Goal: Contribute content: Contribute content

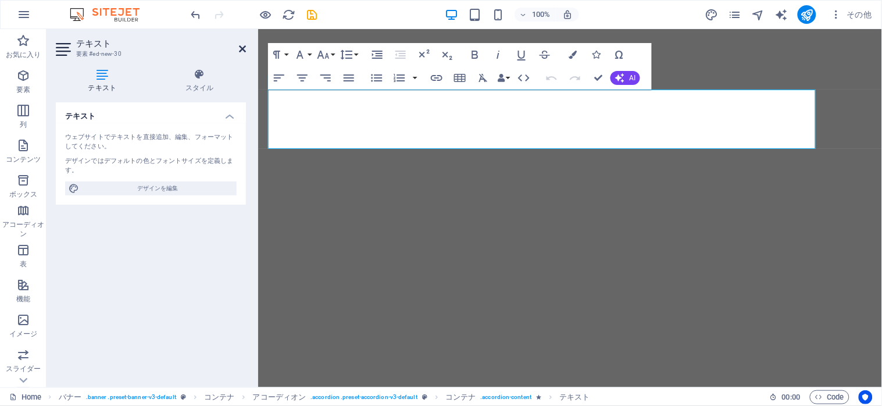
click at [240, 51] on icon at bounding box center [242, 48] width 7 height 9
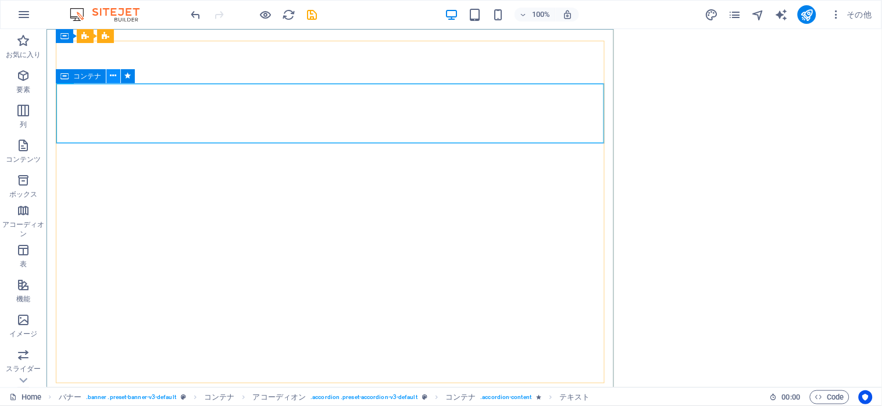
click at [112, 77] on icon at bounding box center [113, 76] width 6 height 12
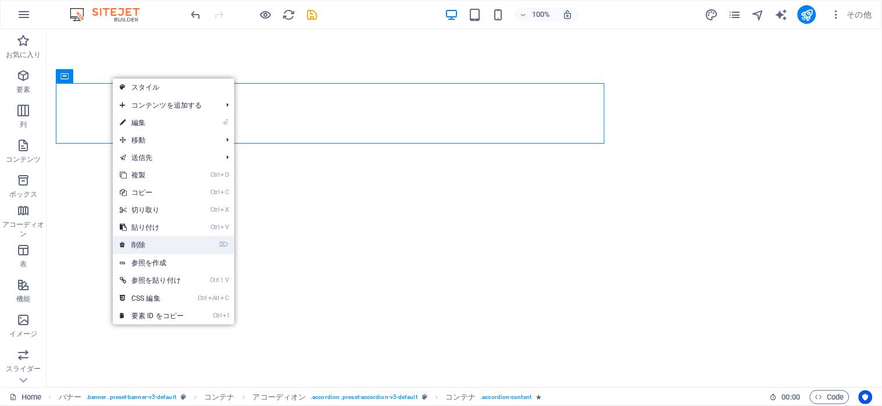
click at [144, 242] on link "⌦ 削除" at bounding box center [152, 244] width 78 height 17
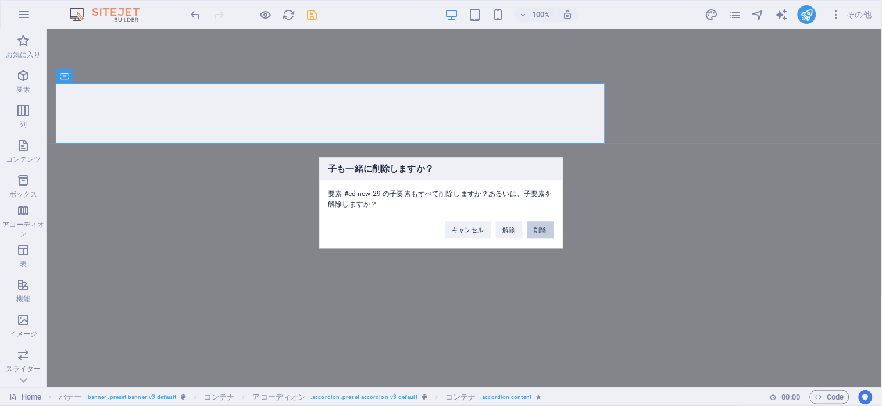
click at [535, 230] on button "削除" at bounding box center [540, 230] width 27 height 17
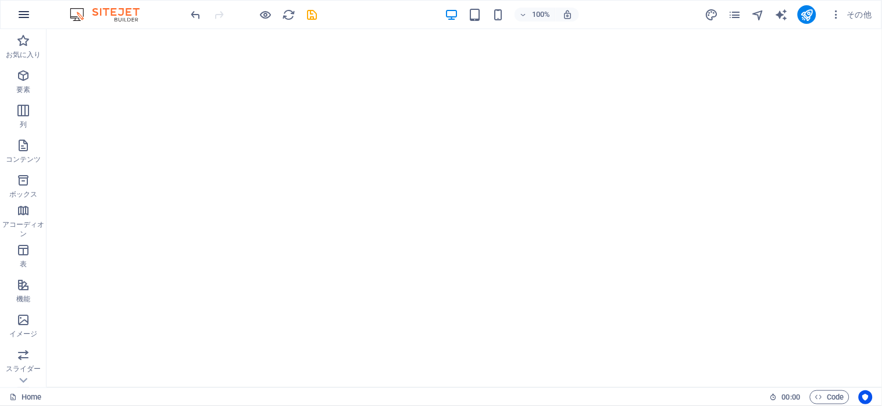
click at [17, 8] on icon "button" at bounding box center [24, 15] width 14 height 14
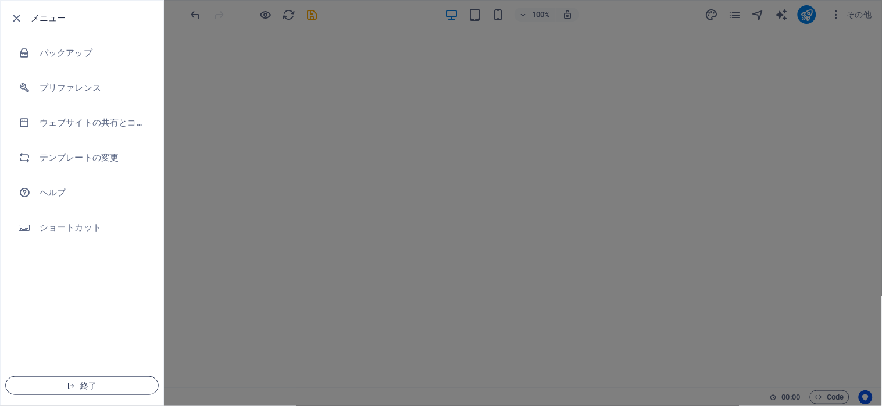
click at [76, 384] on span "終了" at bounding box center [82, 385] width 134 height 9
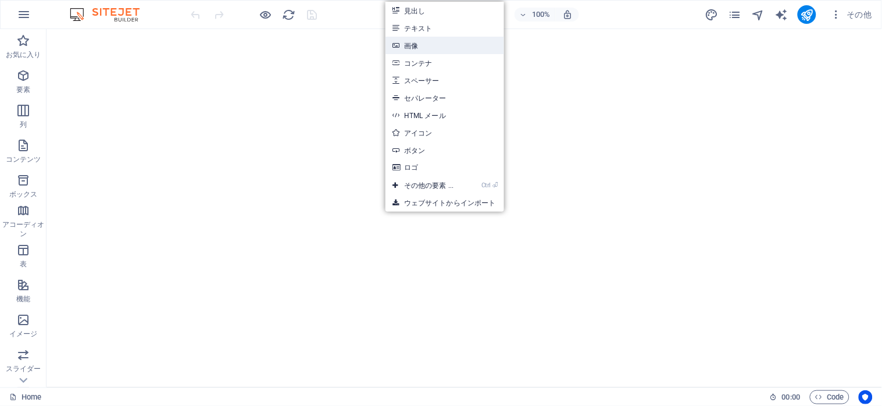
click at [419, 50] on link "画像" at bounding box center [444, 45] width 119 height 17
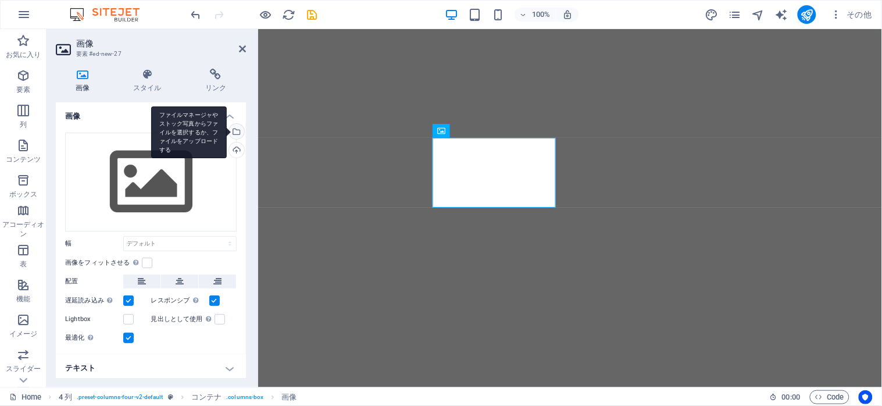
click at [227, 129] on div "ファイルマネージャやストック写真からファイルを選択するか、ファイルをアップロードする" at bounding box center [189, 132] width 76 height 52
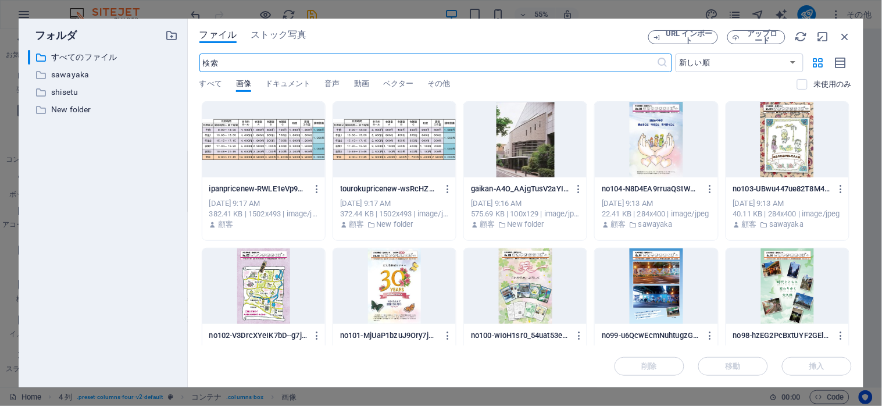
click at [789, 153] on div at bounding box center [787, 140] width 123 height 76
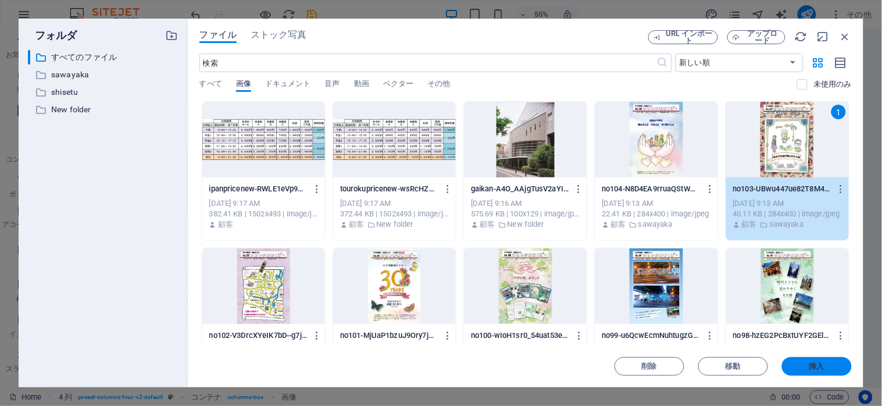
click at [798, 362] on button "挿入" at bounding box center [817, 366] width 70 height 19
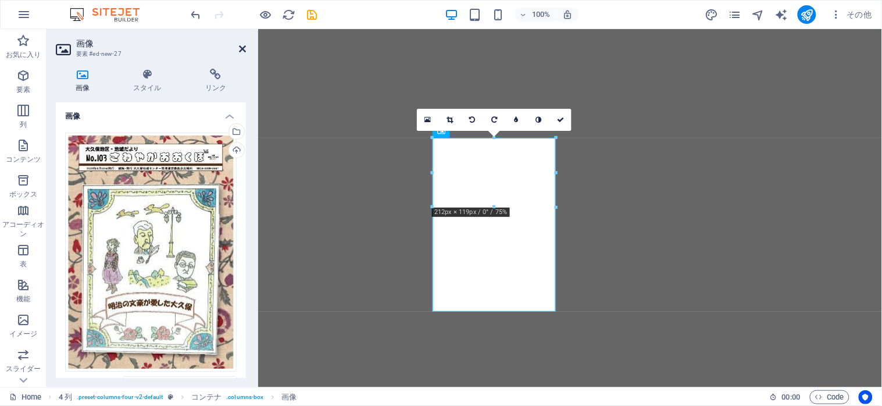
click at [240, 49] on icon at bounding box center [242, 48] width 7 height 9
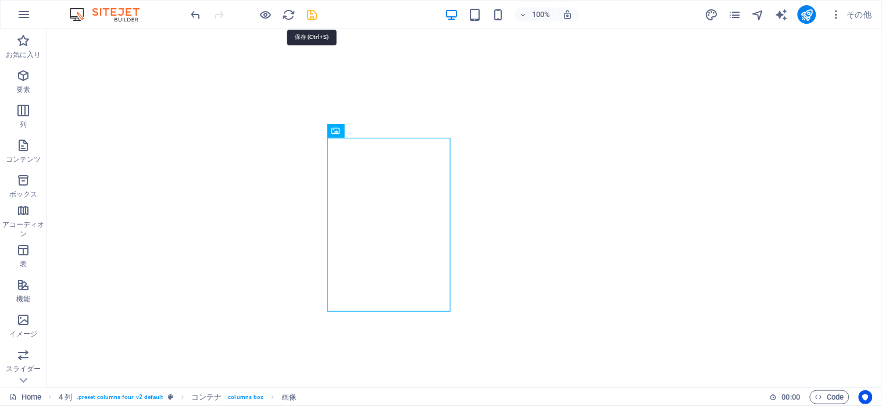
click at [311, 14] on icon "save" at bounding box center [312, 14] width 13 height 13
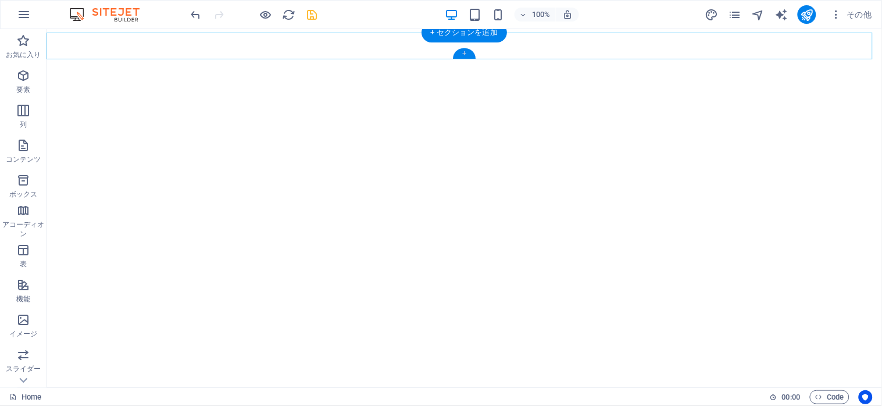
click at [465, 53] on div "+" at bounding box center [464, 53] width 23 height 10
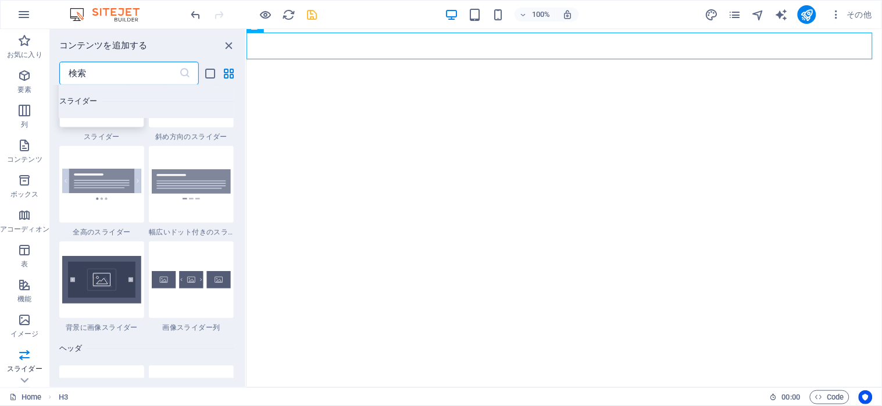
scroll to position [6762, 0]
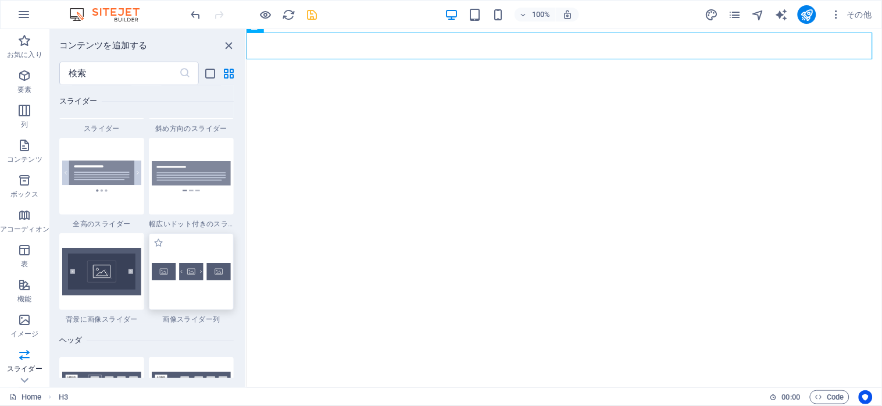
click at [191, 270] on img at bounding box center [191, 271] width 79 height 17
click at [247, 270] on div "H2 コンテナ テキスト コンテナ コンテナ テキスト コンテナ メニュー コンテナ メニューバー コンテナ メニューバー ロゴ テキスト H2 コンテナ テ…" at bounding box center [564, 208] width 635 height 358
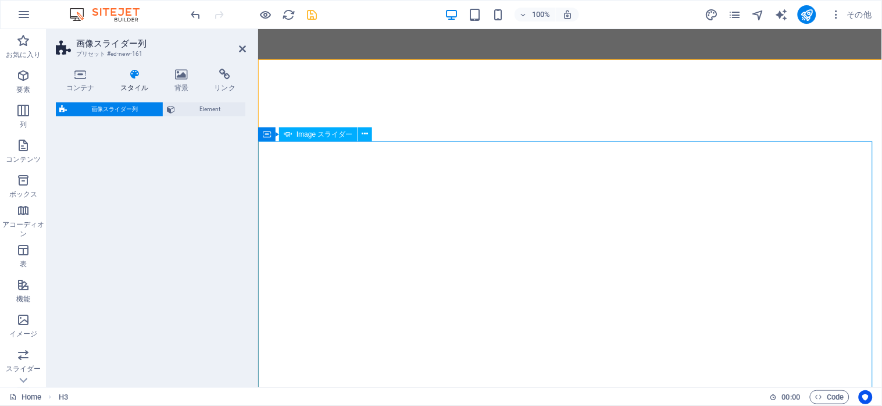
select select "rem"
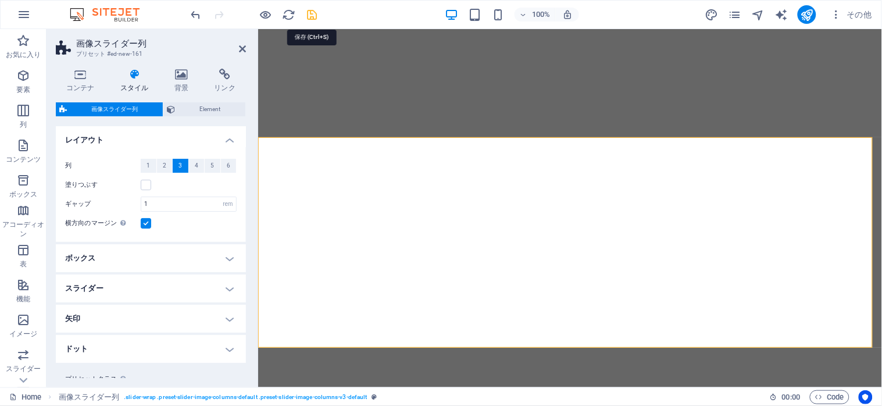
click at [308, 16] on icon "save" at bounding box center [312, 14] width 13 height 13
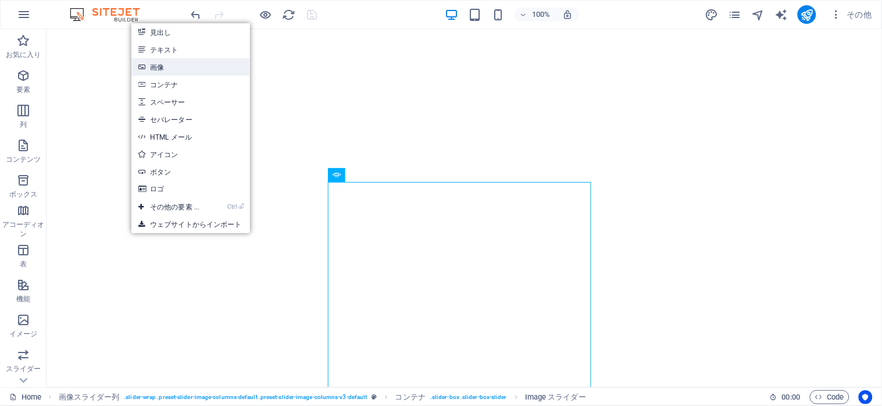
click at [188, 61] on link "画像" at bounding box center [190, 66] width 119 height 17
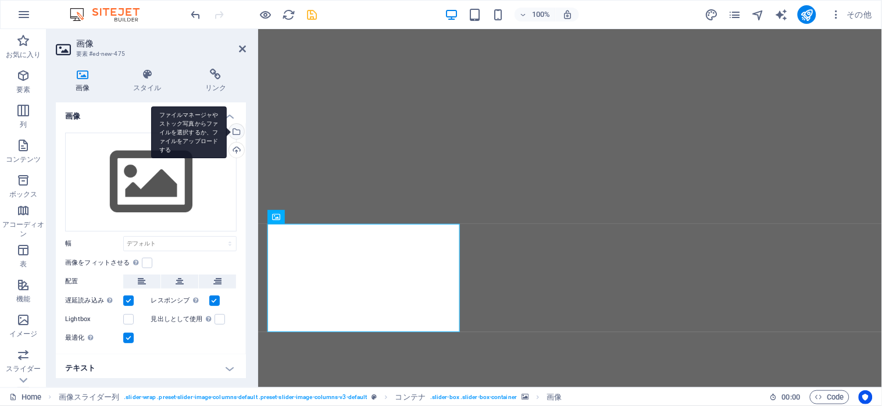
click at [237, 130] on div "ファイルマネージャやストック写真からファイルを選択するか、ファイルをアップロードする" at bounding box center [235, 132] width 17 height 17
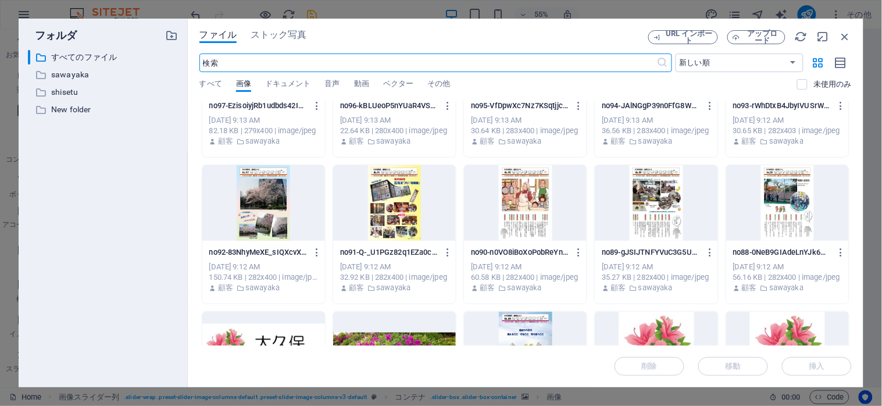
scroll to position [326, 0]
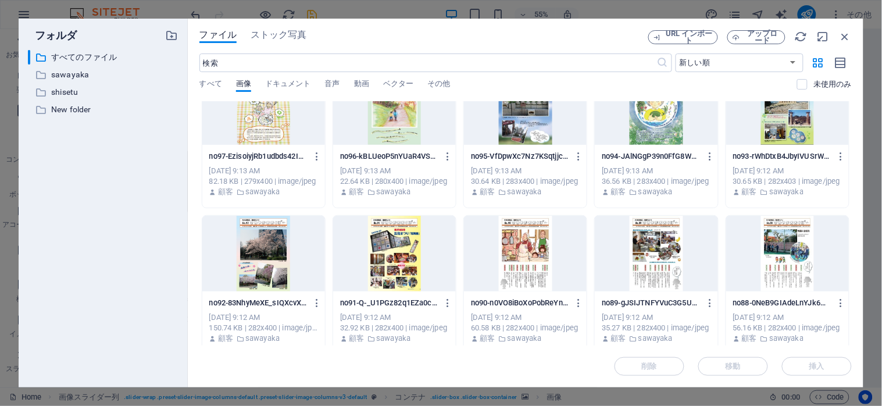
click at [524, 128] on div at bounding box center [525, 107] width 123 height 76
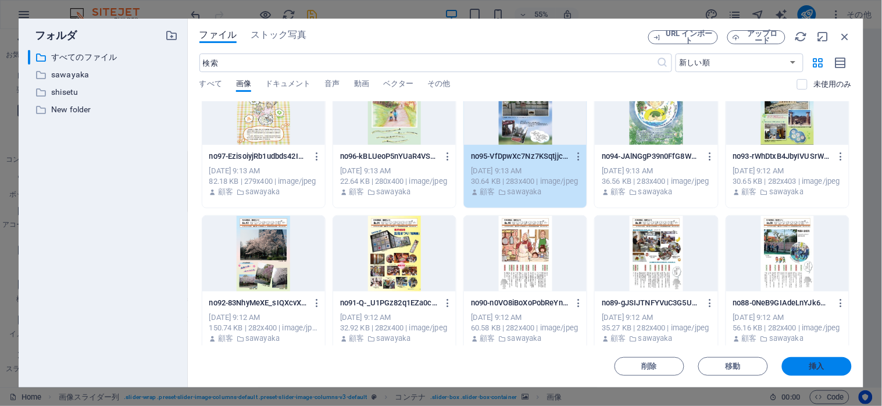
click at [803, 373] on button "挿入" at bounding box center [817, 366] width 70 height 19
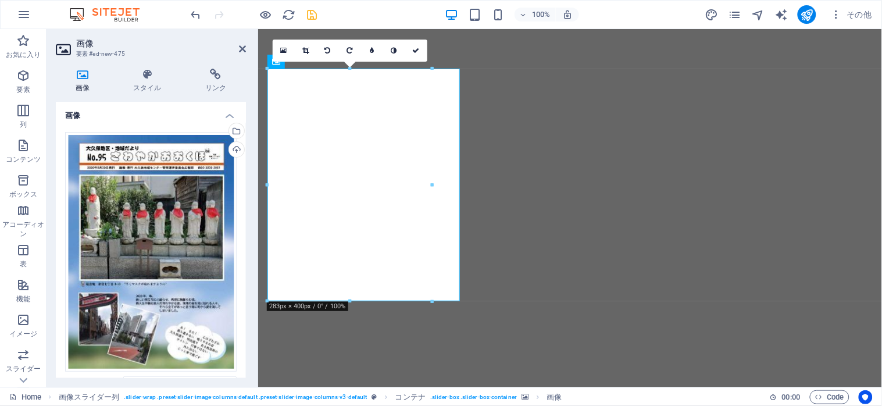
scroll to position [0, 0]
click at [414, 56] on link at bounding box center [416, 51] width 22 height 22
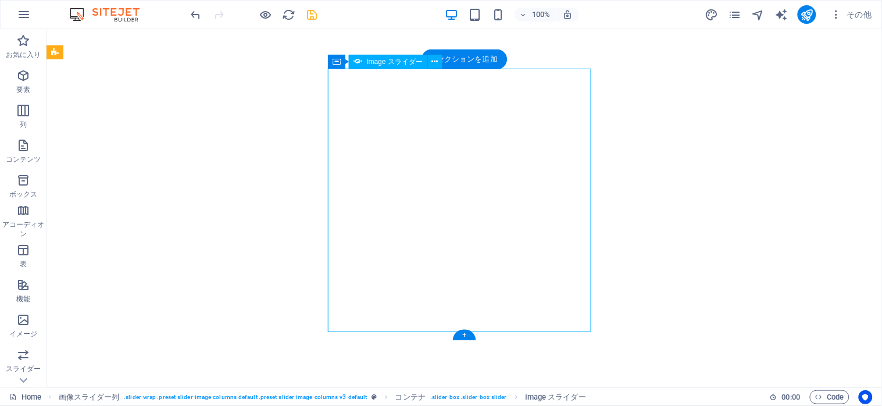
select select "px"
select select "ms"
select select "s"
select select "progressive"
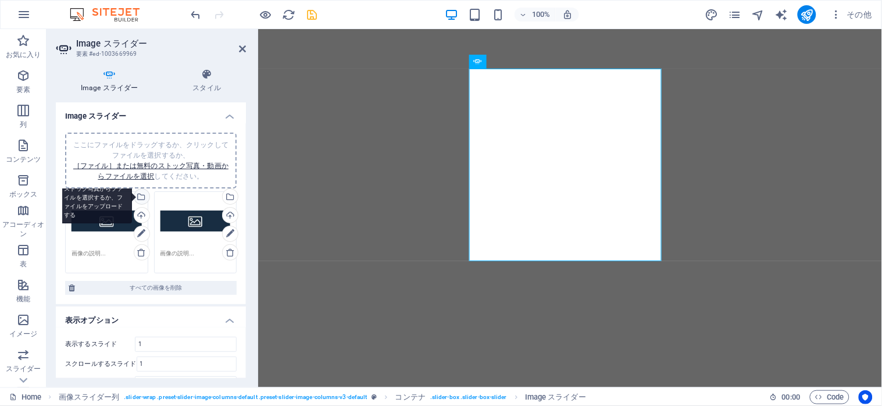
click at [132, 194] on div "ファイルマネージャやストック写真からファイルを選択するか、ファイルをアップロードする" at bounding box center [94, 198] width 76 height 52
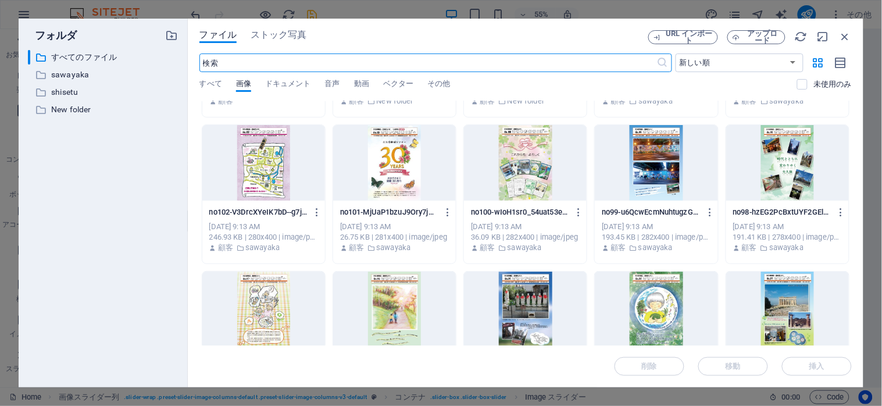
scroll to position [155, 0]
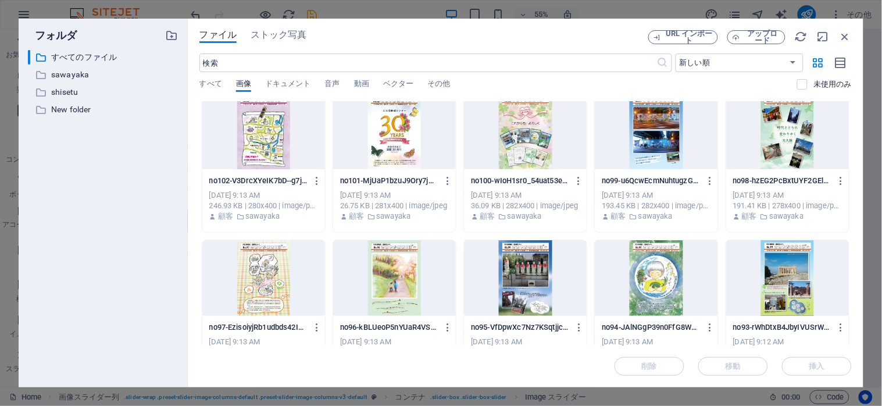
click at [630, 291] on div at bounding box center [656, 278] width 123 height 76
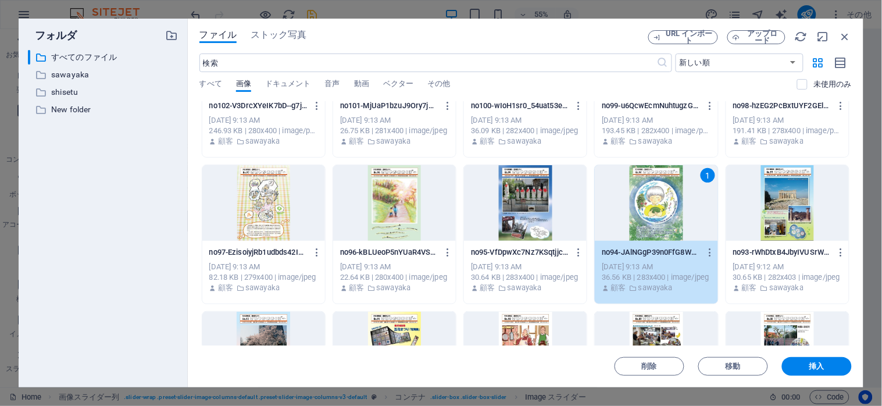
scroll to position [233, 0]
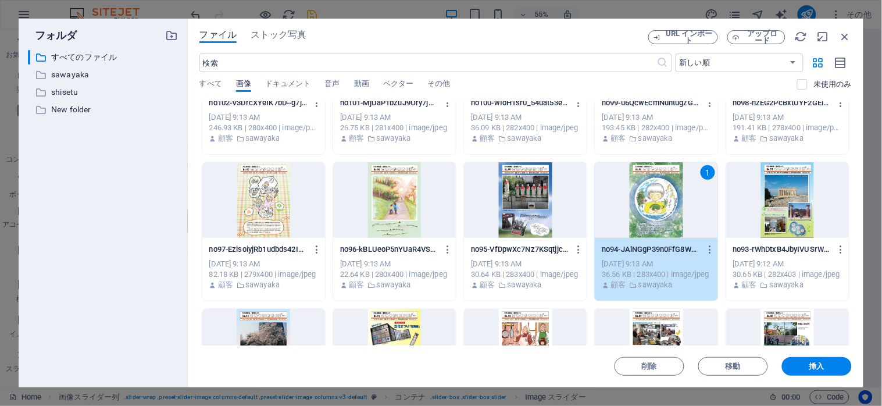
click at [770, 205] on div at bounding box center [787, 200] width 123 height 76
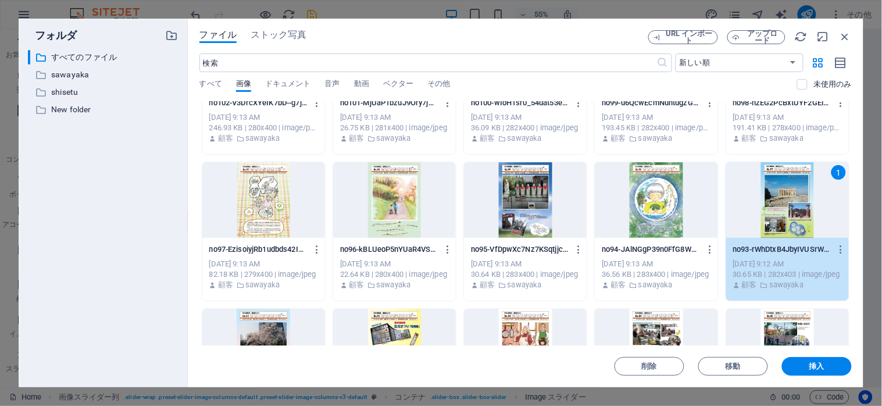
click at [634, 195] on div at bounding box center [656, 200] width 123 height 76
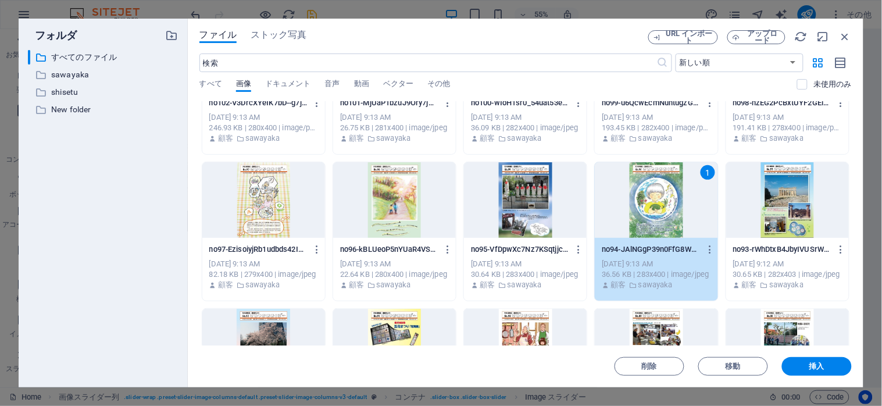
click at [811, 188] on div at bounding box center [787, 200] width 123 height 76
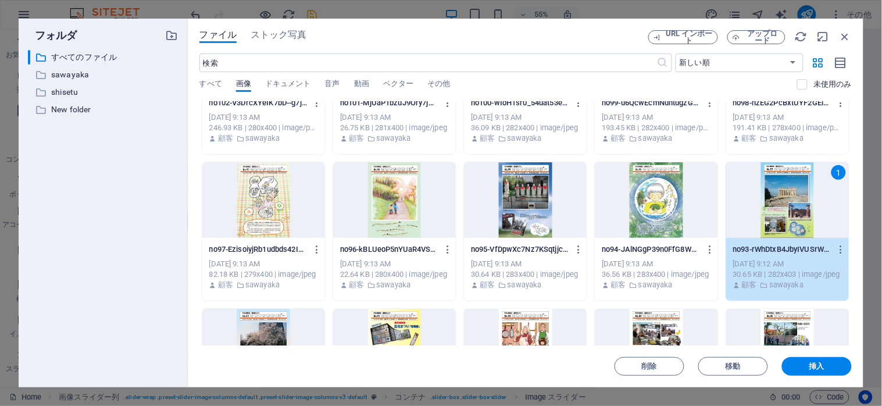
click at [622, 220] on div at bounding box center [656, 200] width 123 height 76
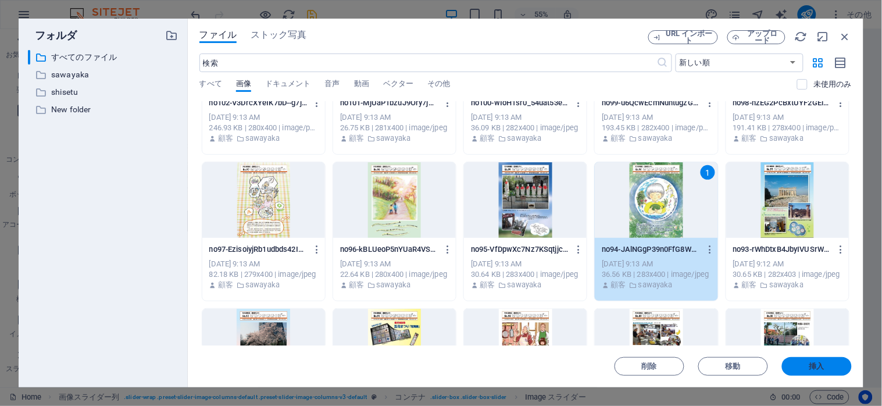
click at [830, 369] on span "挿入" at bounding box center [817, 366] width 60 height 7
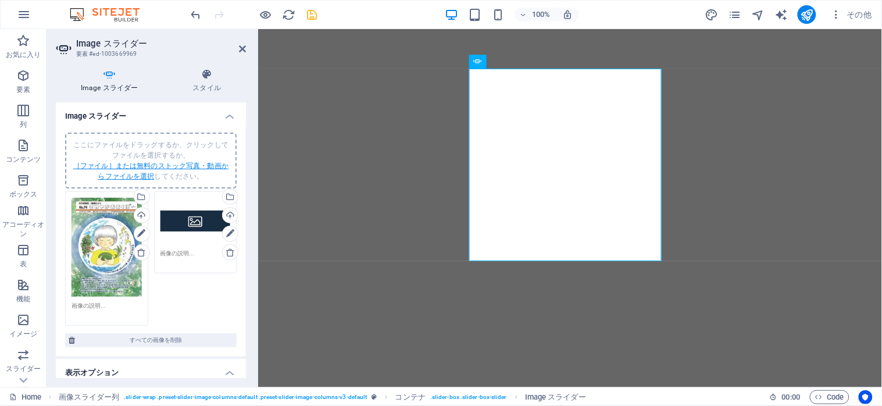
click at [130, 164] on link "［ファイル］または無料のストック写真・動画からファイルを選択" at bounding box center [150, 171] width 155 height 19
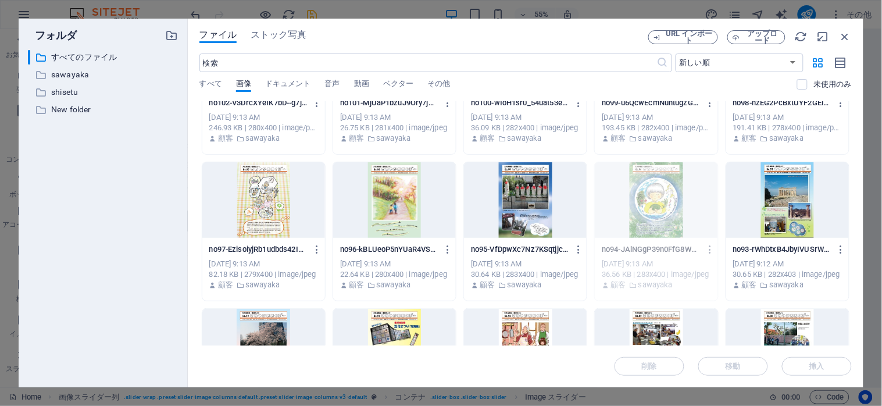
click at [772, 209] on div at bounding box center [787, 200] width 123 height 76
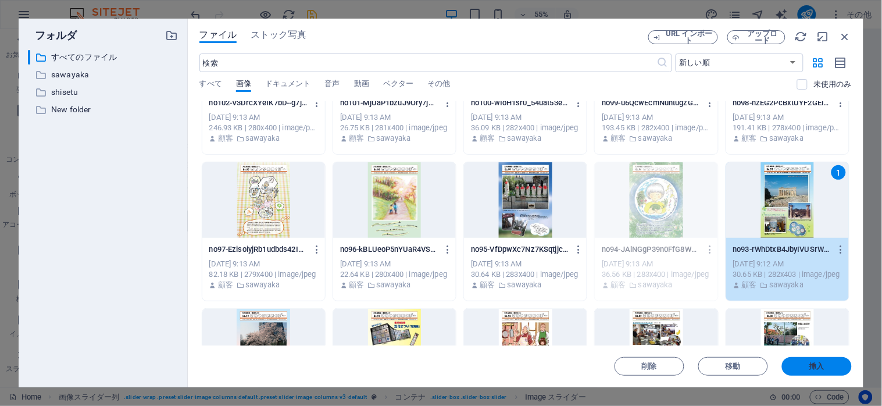
click at [806, 369] on span "挿入" at bounding box center [817, 366] width 60 height 7
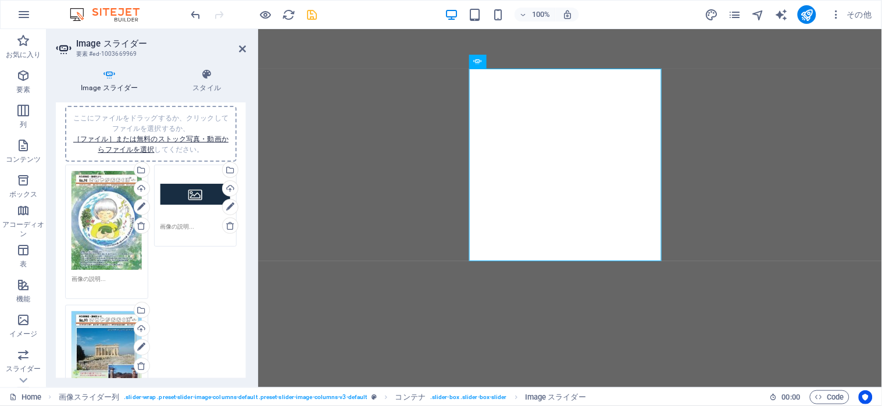
scroll to position [0, 0]
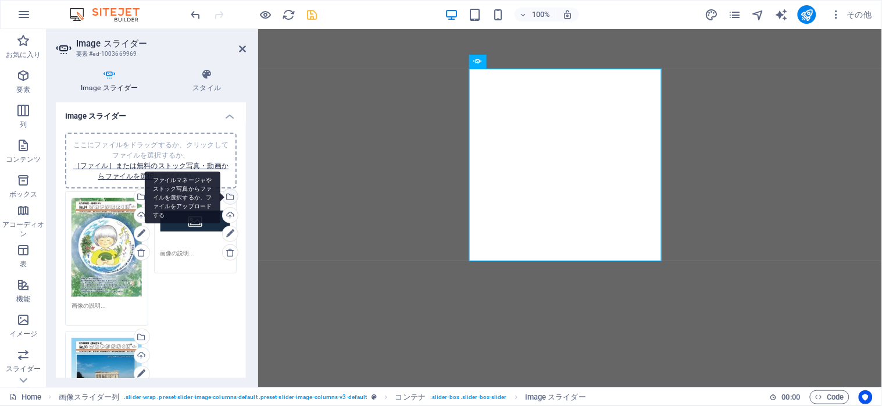
click at [228, 194] on div "ファイルマネージャやストック写真からファイルを選択するか、ファイルをアップロードする" at bounding box center [228, 197] width 17 height 17
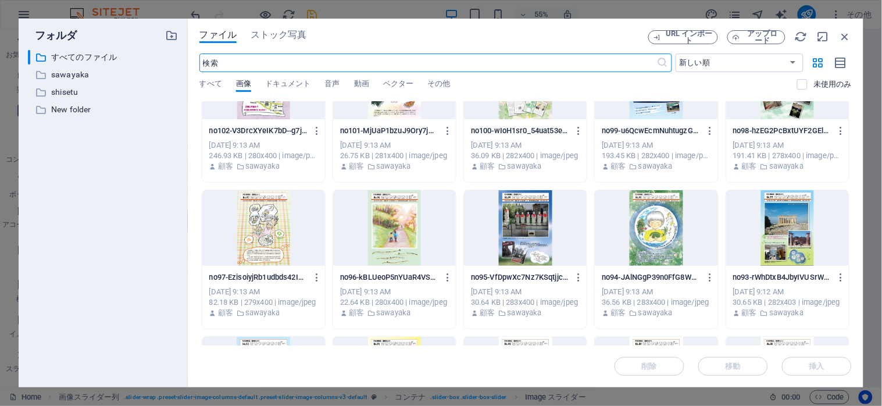
scroll to position [233, 0]
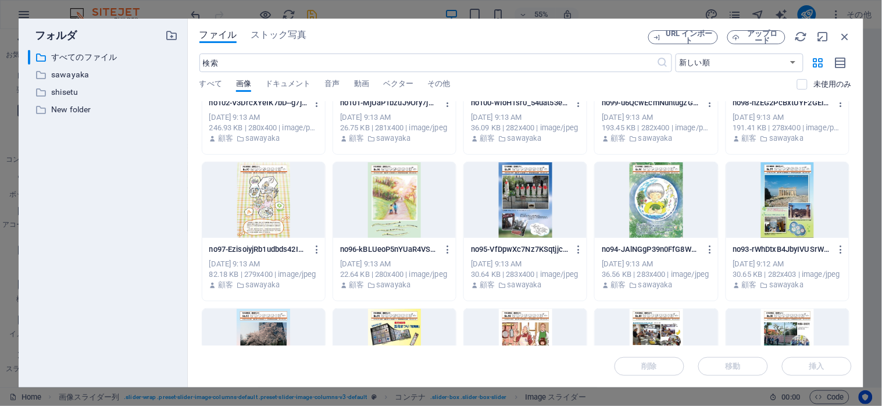
click at [791, 216] on div at bounding box center [787, 200] width 123 height 76
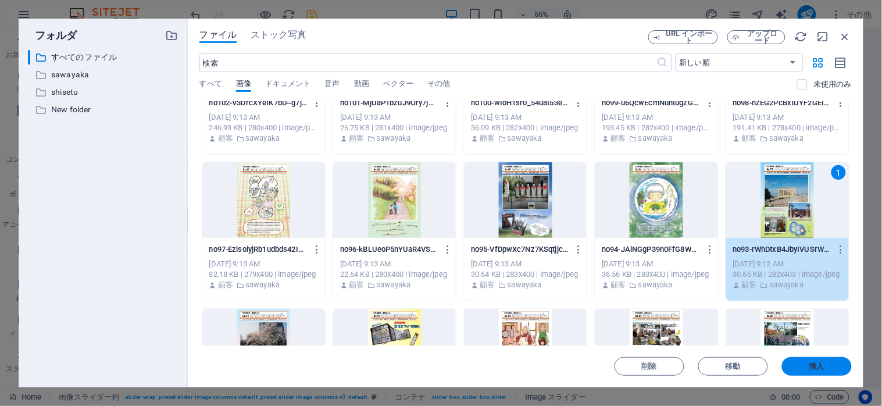
click at [813, 361] on button "挿入" at bounding box center [817, 366] width 70 height 19
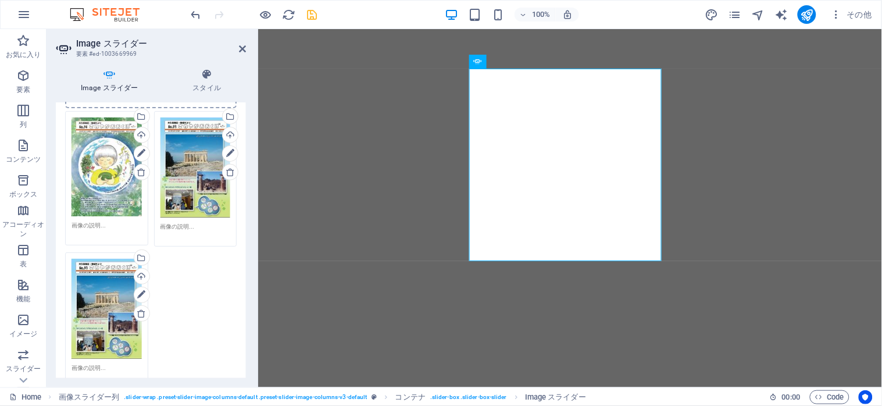
scroll to position [77, 0]
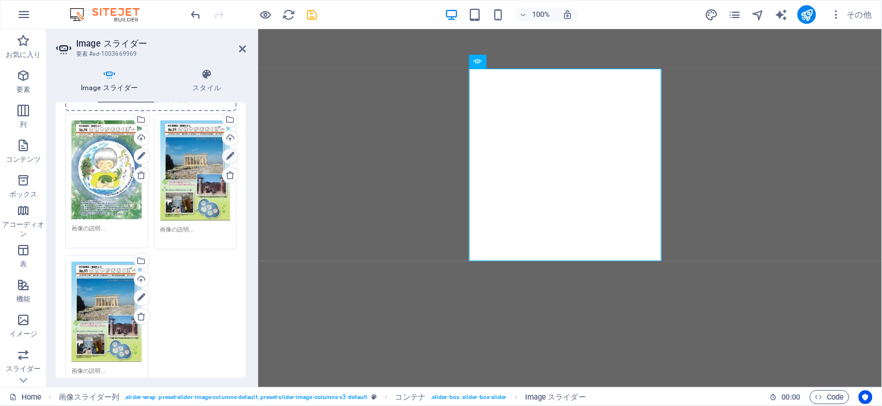
click at [228, 158] on icon at bounding box center [230, 156] width 8 height 14
click at [228, 154] on icon at bounding box center [230, 156] width 8 height 14
click at [220, 119] on div "ファイルマネージャやストック写真からファイルを選択するか、ファイルをアップロードする" at bounding box center [183, 120] width 76 height 52
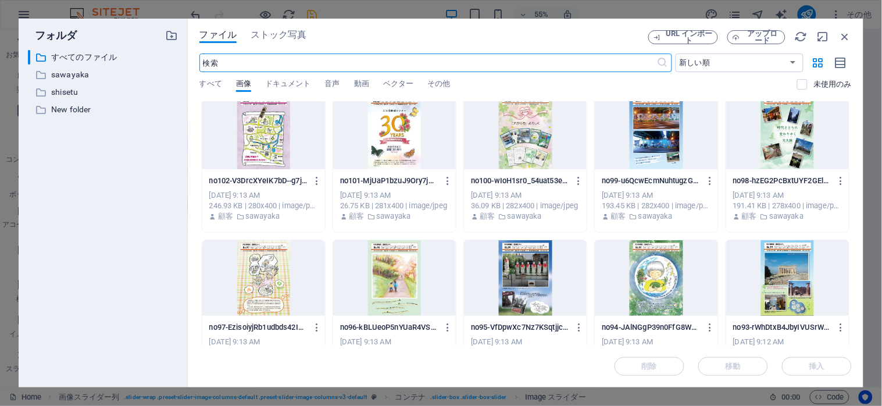
scroll to position [310, 0]
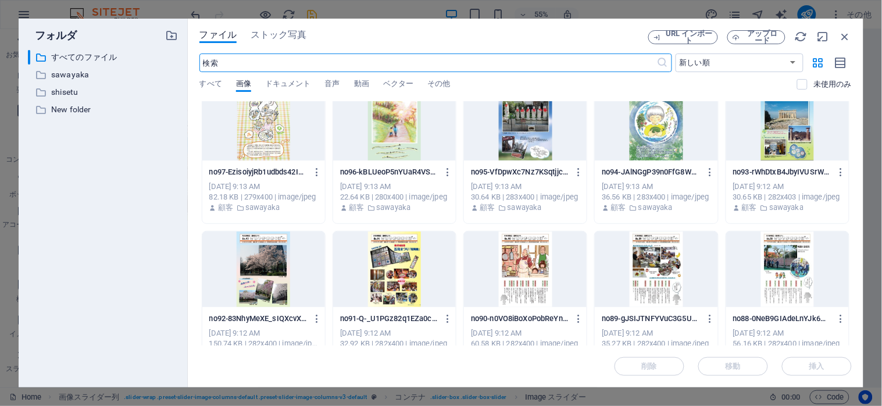
click at [262, 286] on div at bounding box center [263, 269] width 123 height 76
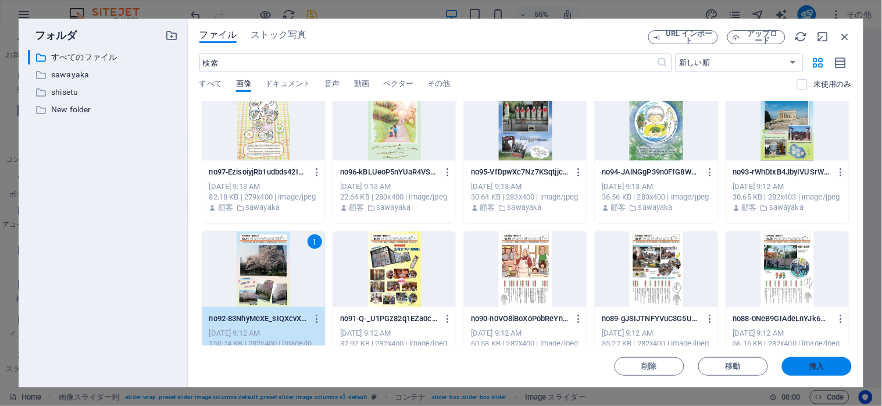
click at [824, 371] on button "挿入" at bounding box center [817, 366] width 70 height 19
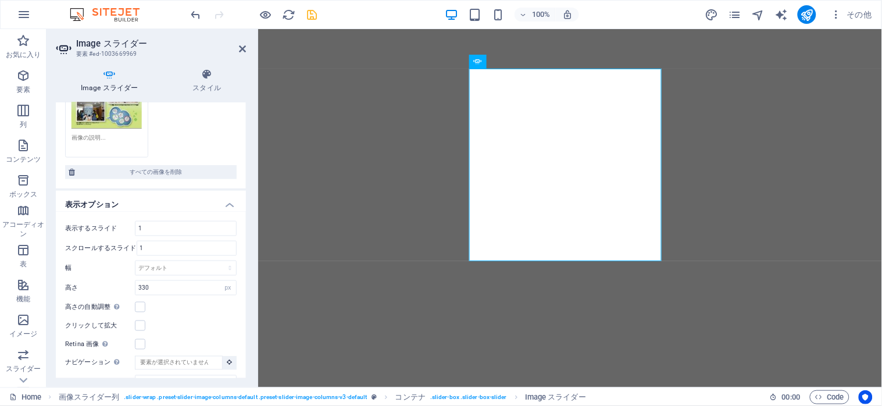
scroll to position [77, 0]
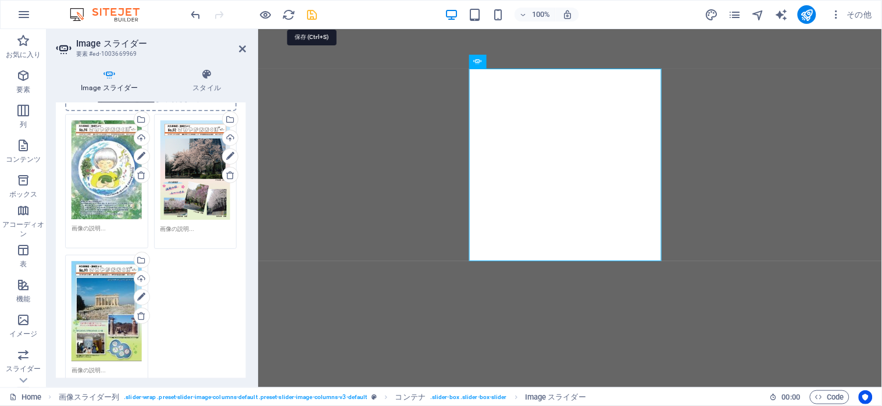
click at [310, 13] on icon "save" at bounding box center [312, 14] width 13 height 13
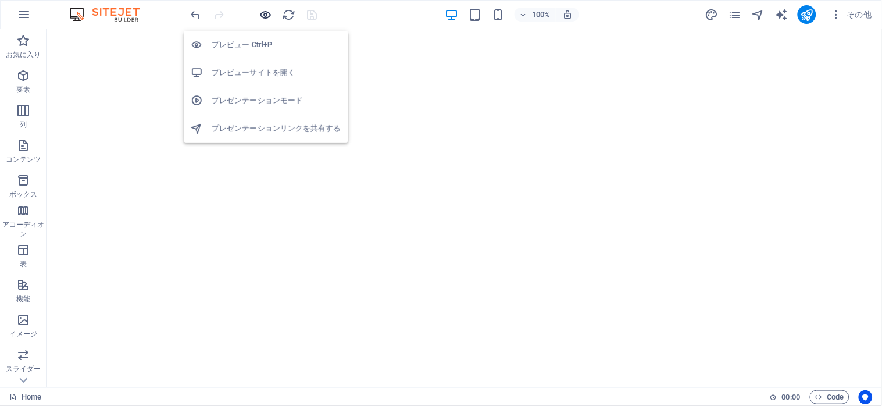
click at [262, 13] on icon "button" at bounding box center [265, 14] width 13 height 13
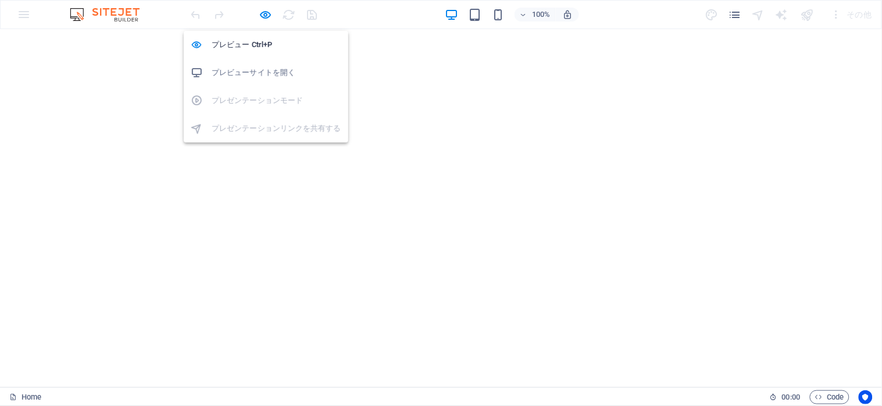
click at [244, 72] on h6 "プレビューサイトを開く" at bounding box center [277, 73] width 130 height 14
click at [263, 19] on icon "button" at bounding box center [265, 14] width 13 height 13
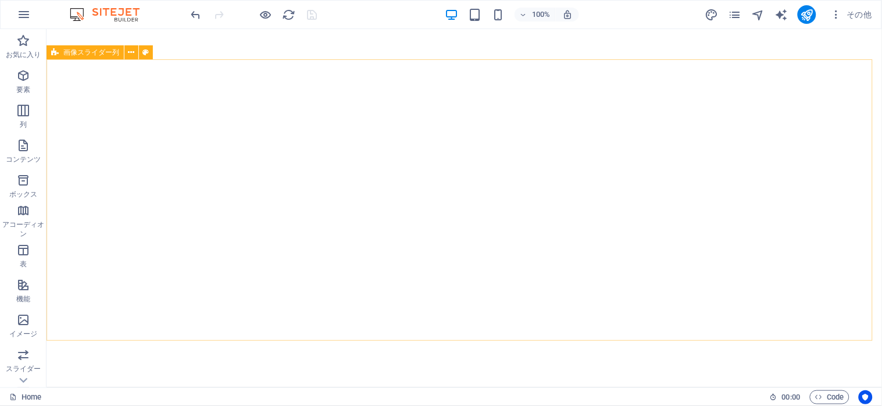
click at [96, 53] on span "画像スライダー列" at bounding box center [91, 52] width 56 height 7
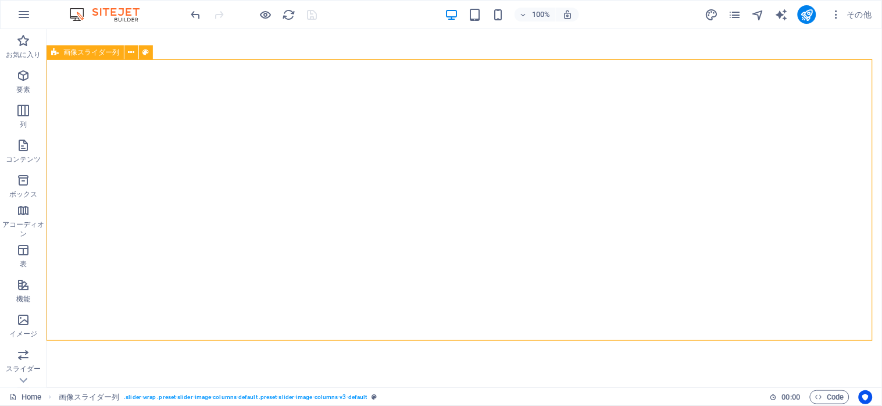
click at [96, 53] on span "画像スライダー列" at bounding box center [91, 52] width 56 height 7
select select "rem"
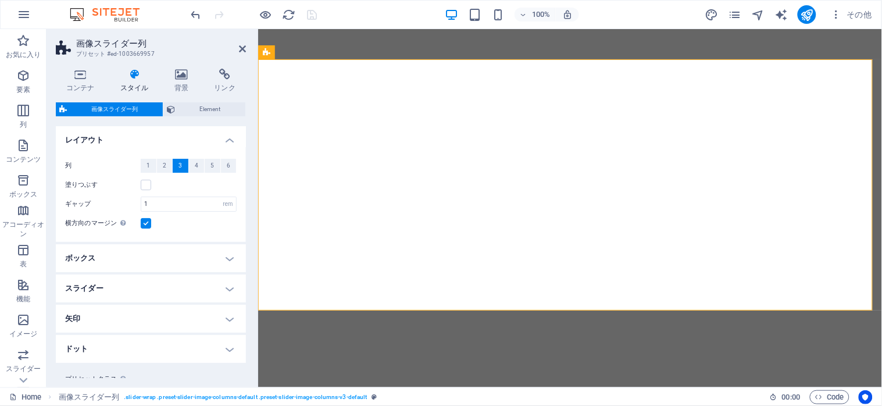
click at [145, 222] on label at bounding box center [146, 223] width 10 height 10
click at [0, 0] on input "横方向のマージン コンテナ "コンテンツの幅" が "デフォルト" に設定されていない場合のみ" at bounding box center [0, 0] width 0 height 0
click at [145, 223] on label at bounding box center [146, 223] width 10 height 10
click at [0, 0] on input "横方向のマージン コンテナ "コンテンツの幅" が "デフォルト" に設定されていない場合のみ" at bounding box center [0, 0] width 0 height 0
click at [145, 223] on label at bounding box center [146, 223] width 10 height 10
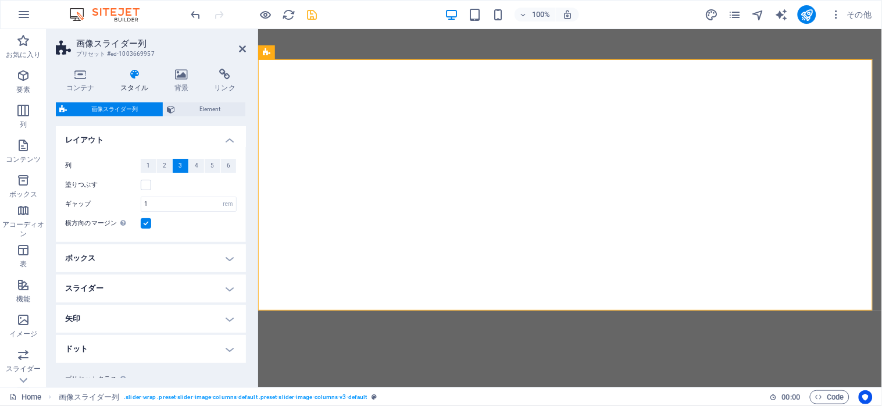
click at [0, 0] on input "横方向のマージン コンテナ "コンテンツの幅" が "デフォルト" に設定されていない場合のみ" at bounding box center [0, 0] width 0 height 0
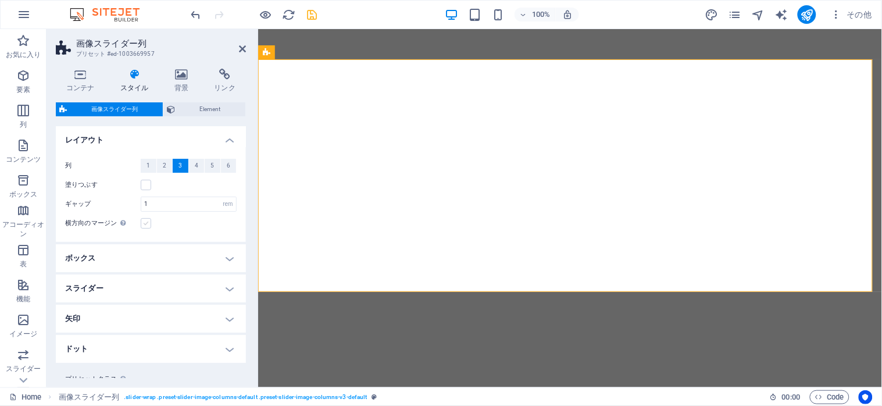
click at [145, 223] on label at bounding box center [146, 223] width 10 height 10
click at [0, 0] on input "横方向のマージン コンテナ "コンテンツの幅" が "デフォルト" に設定されていない場合のみ" at bounding box center [0, 0] width 0 height 0
click at [145, 223] on label at bounding box center [146, 223] width 10 height 10
click at [0, 0] on input "横方向のマージン コンテナ "コンテンツの幅" が "デフォルト" に設定されていない場合のみ" at bounding box center [0, 0] width 0 height 0
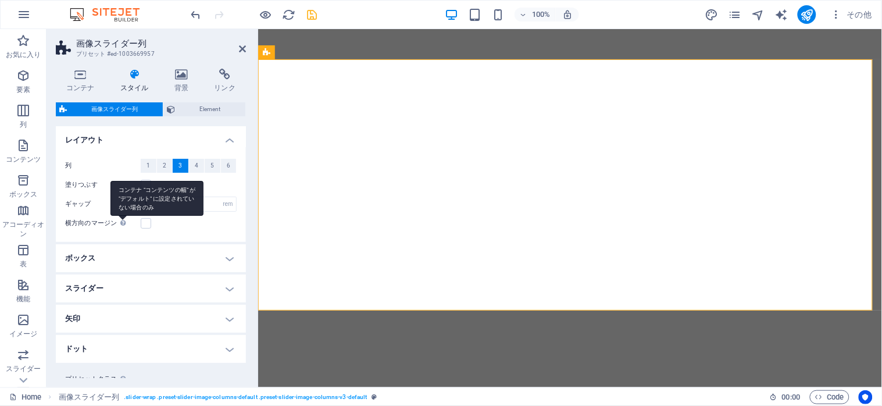
click at [117, 216] on div "コンテナ "コンテンツの幅" が "デフォルト" に設定されていない場合のみ" at bounding box center [156, 198] width 93 height 35
click at [0, 0] on input "横方向のマージン コンテナ "コンテンツの幅" が "デフォルト" に設定されていない場合のみ" at bounding box center [0, 0] width 0 height 0
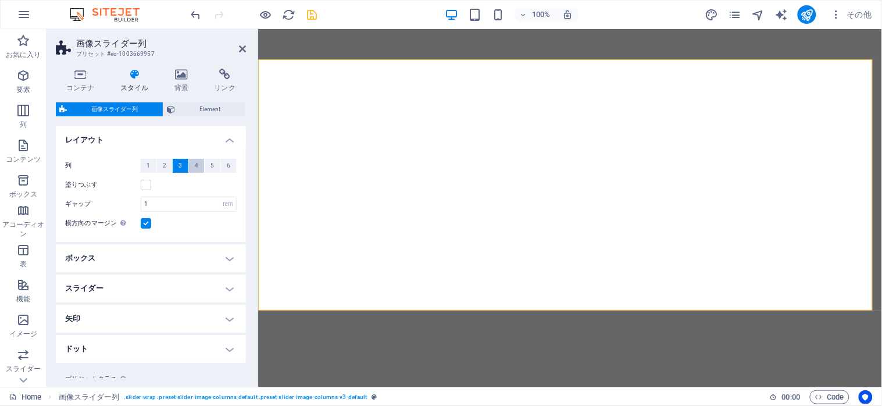
click at [195, 161] on span "4" at bounding box center [196, 166] width 3 height 14
click at [178, 166] on span "3" at bounding box center [179, 166] width 3 height 14
select select
click at [199, 112] on span "Element" at bounding box center [209, 109] width 63 height 14
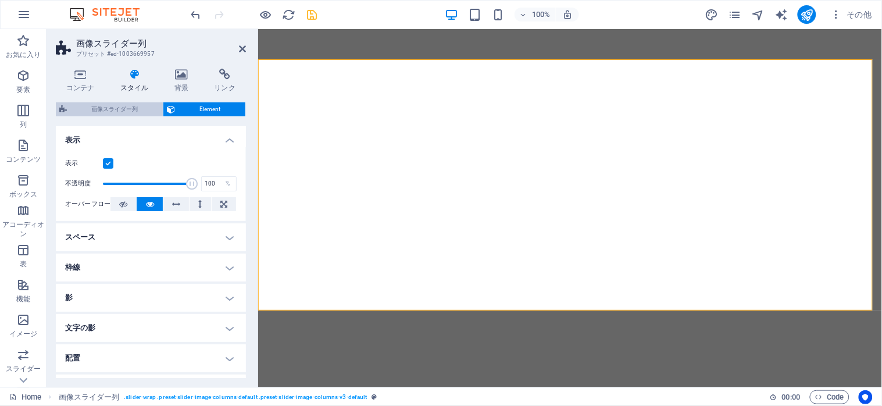
click at [122, 114] on span "画像スライダー列" at bounding box center [114, 109] width 89 height 14
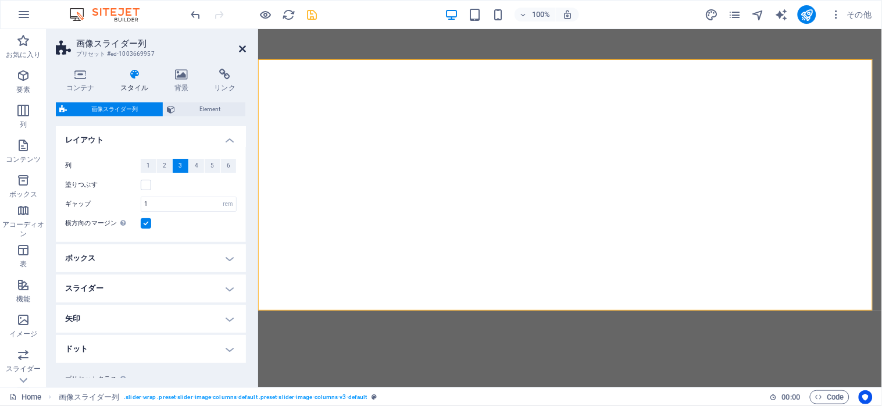
click at [243, 48] on icon at bounding box center [242, 48] width 7 height 9
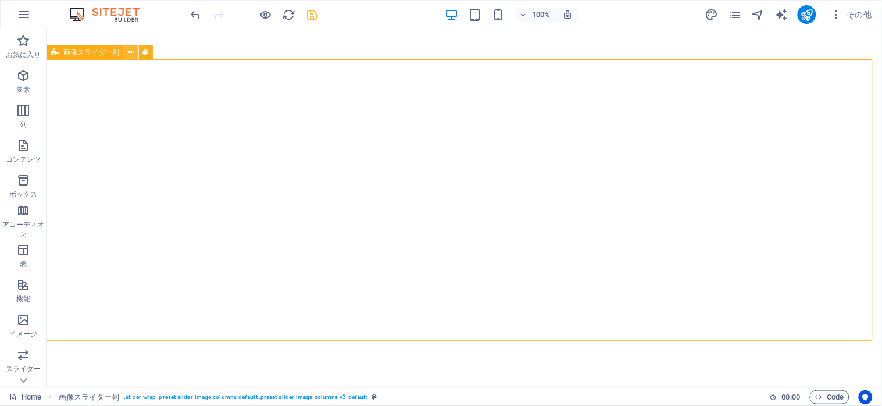
click at [130, 51] on icon at bounding box center [131, 53] width 6 height 12
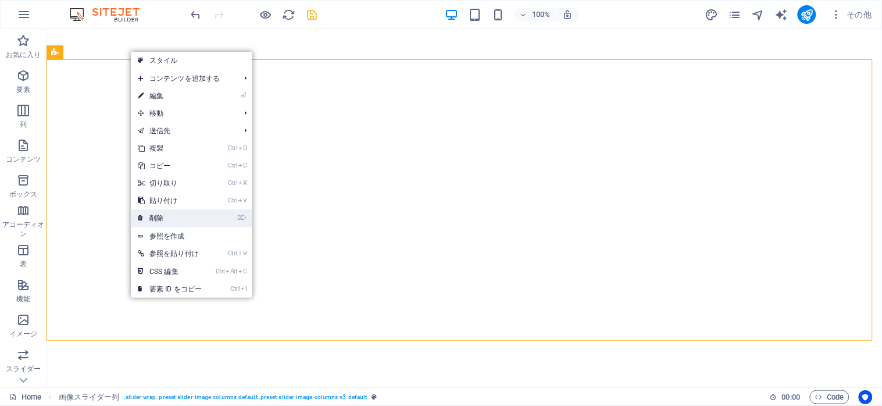
click at [180, 219] on link "⌦ 削除" at bounding box center [170, 217] width 78 height 17
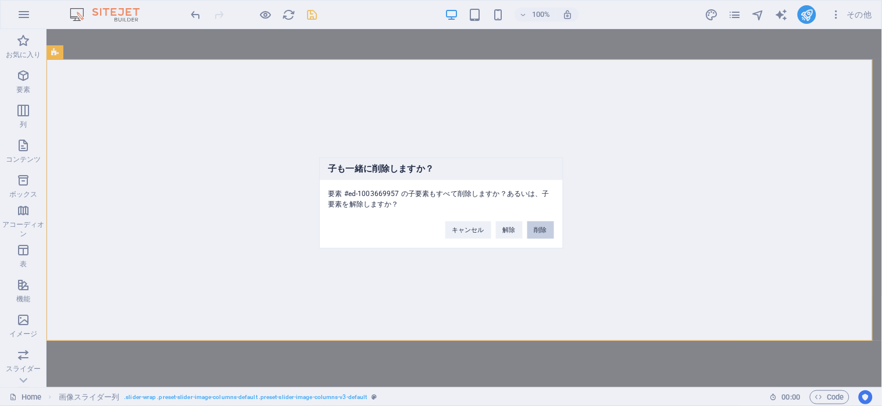
click at [538, 224] on button "削除" at bounding box center [540, 230] width 27 height 17
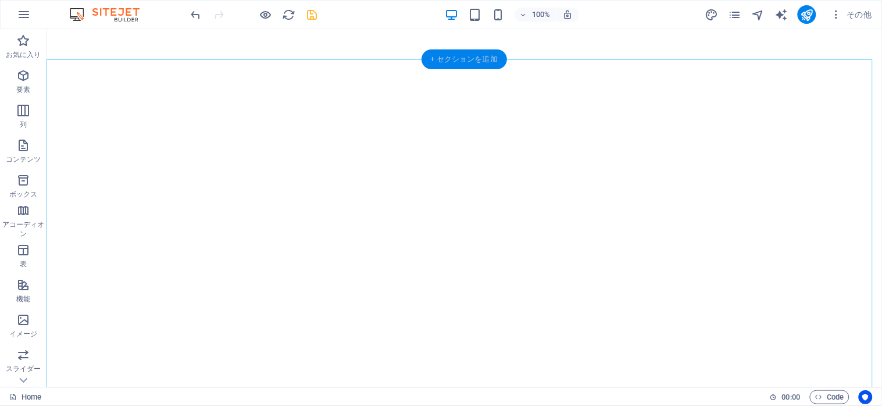
click at [442, 56] on div "+ セクションを追加" at bounding box center [464, 59] width 85 height 20
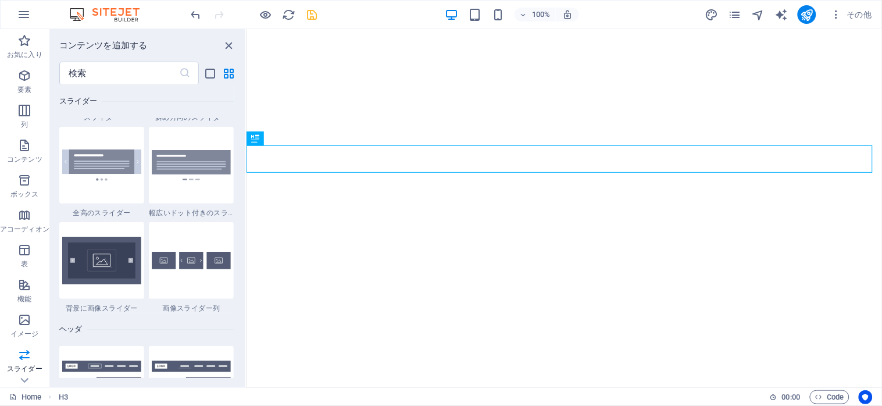
scroll to position [6762, 0]
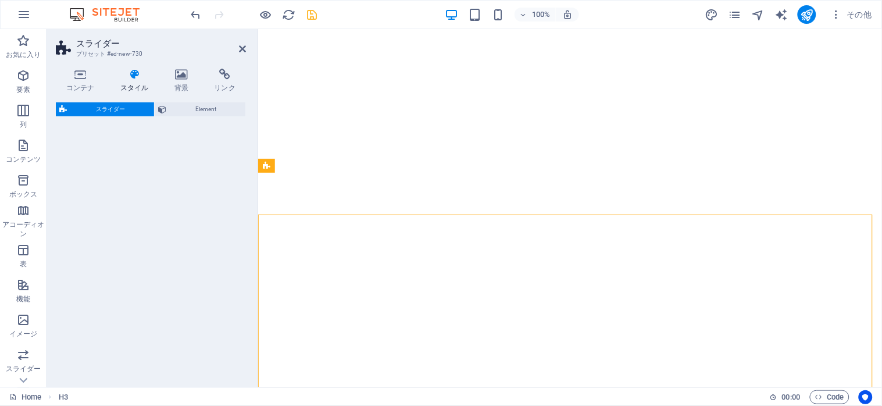
select select "rem"
select select "px"
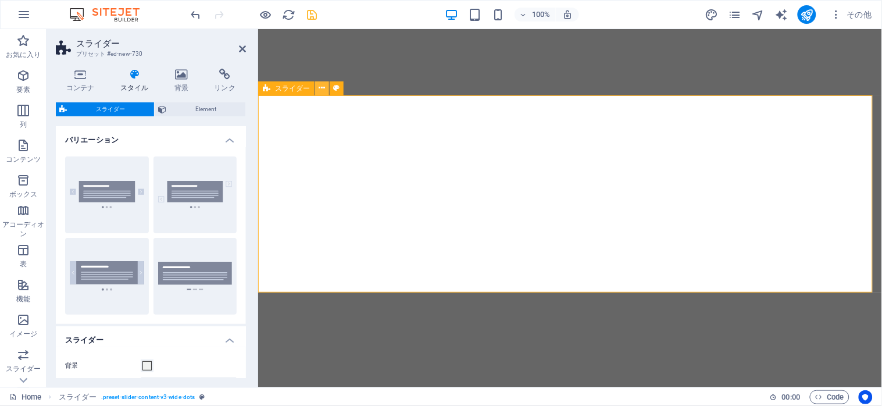
click at [322, 87] on icon at bounding box center [322, 88] width 6 height 12
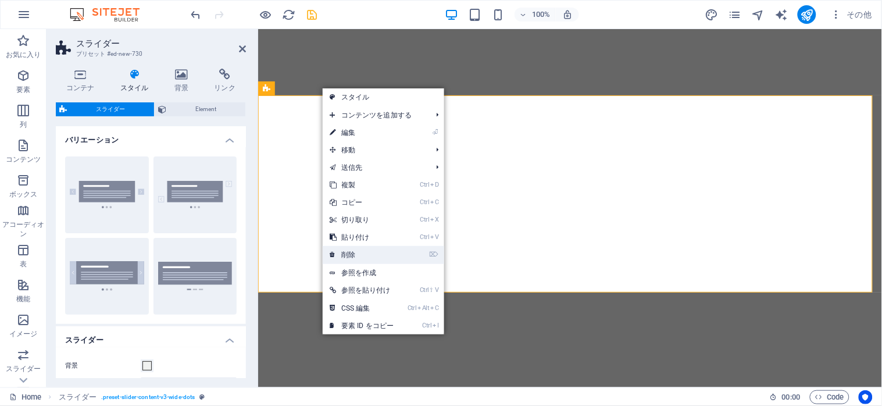
click at [362, 256] on link "⌦ 削除" at bounding box center [362, 254] width 78 height 17
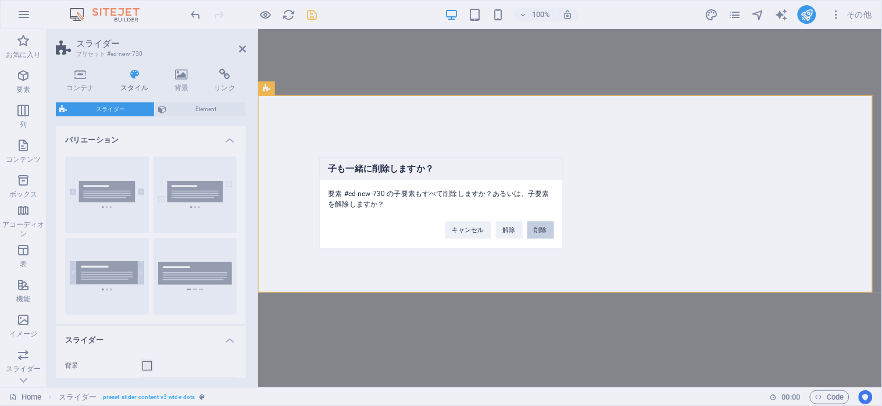
click at [537, 230] on button "削除" at bounding box center [540, 230] width 27 height 17
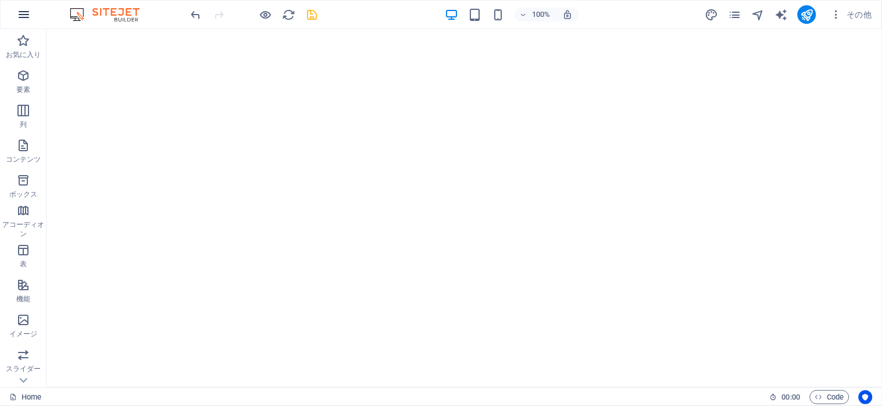
click at [23, 14] on icon "button" at bounding box center [24, 15] width 14 height 14
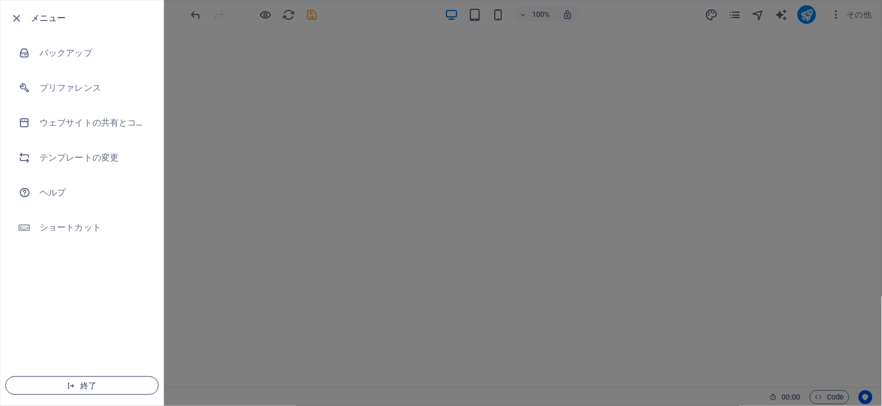
click at [74, 388] on icon "button" at bounding box center [71, 385] width 8 height 8
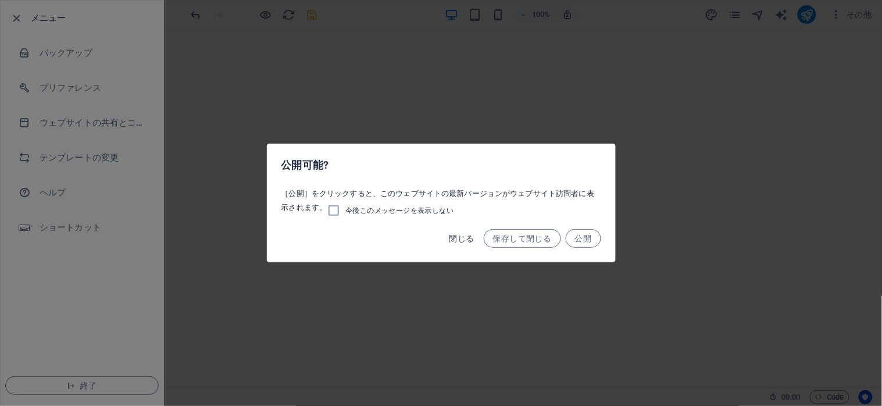
click at [453, 247] on button "閉じる" at bounding box center [462, 238] width 34 height 19
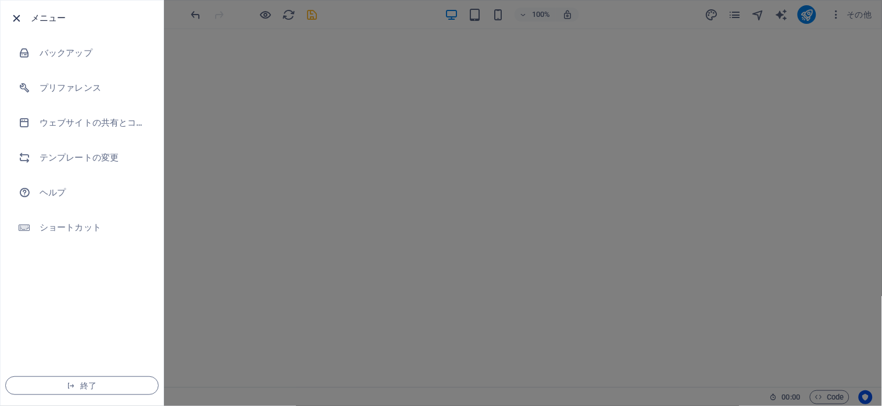
click at [19, 19] on icon "button" at bounding box center [16, 18] width 13 height 13
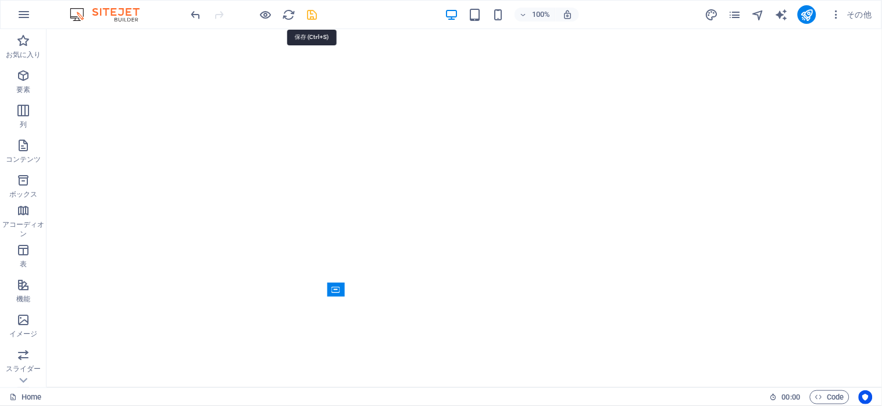
click at [315, 19] on icon "save" at bounding box center [312, 14] width 13 height 13
click at [815, 14] on button "publish" at bounding box center [807, 14] width 19 height 19
